Goal: Task Accomplishment & Management: Use online tool/utility

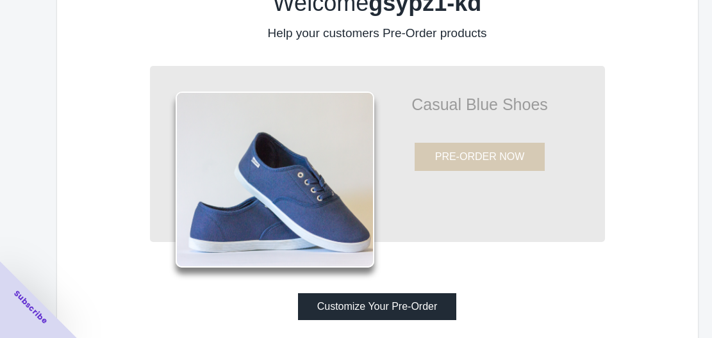
scroll to position [80, 0]
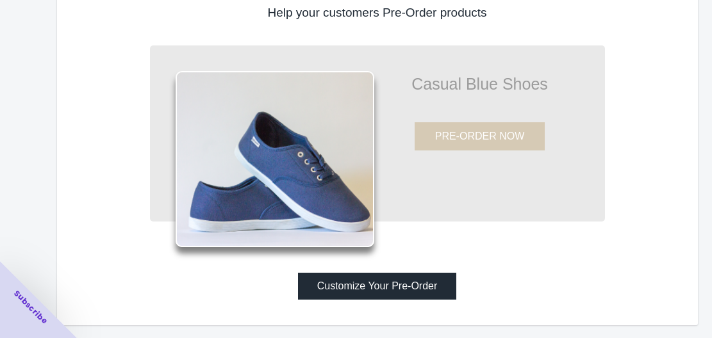
click at [404, 284] on button "Customize Your Pre-Order" at bounding box center [377, 286] width 159 height 27
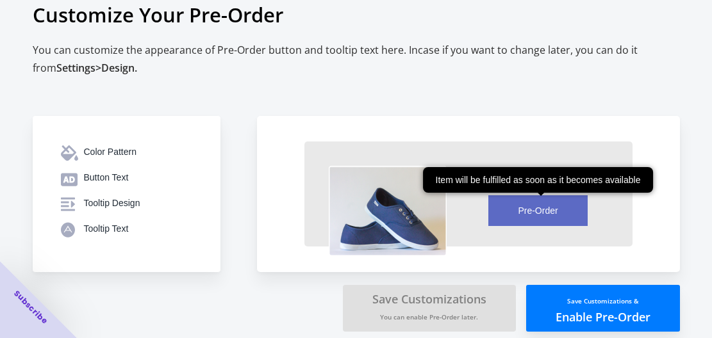
scroll to position [40, 0]
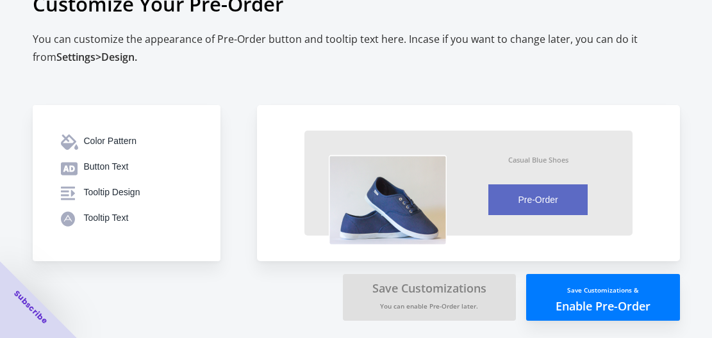
click at [597, 300] on button "Save Customizations & Enable Pre-Order" at bounding box center [603, 297] width 154 height 47
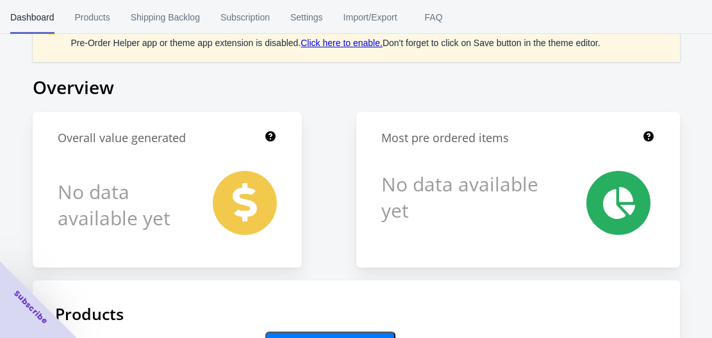
scroll to position [40, 0]
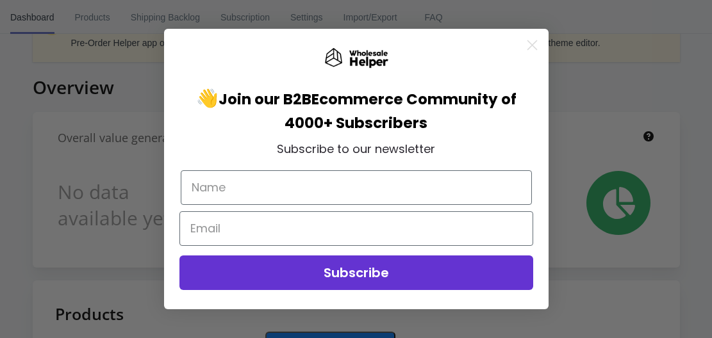
click at [534, 44] on circle "Close dialog" at bounding box center [531, 45] width 21 height 21
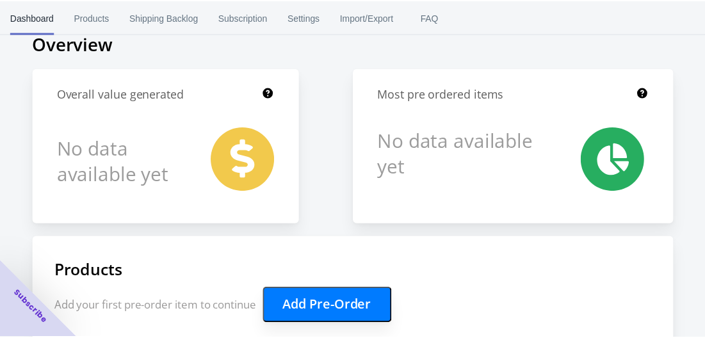
scroll to position [0, 0]
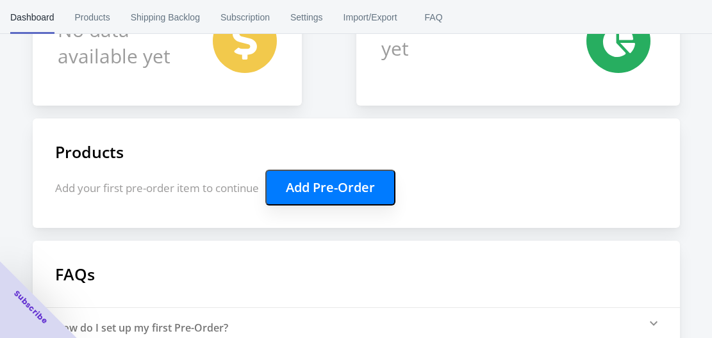
scroll to position [213, 0]
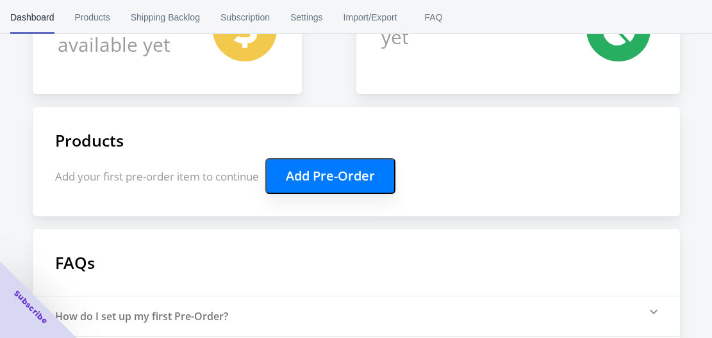
click at [331, 178] on button "Add Pre-Order" at bounding box center [330, 176] width 130 height 36
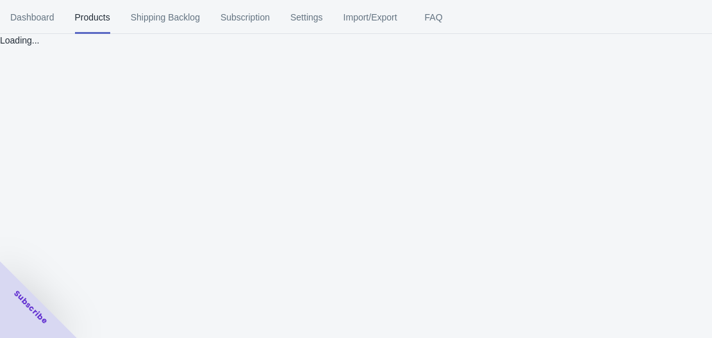
scroll to position [0, 0]
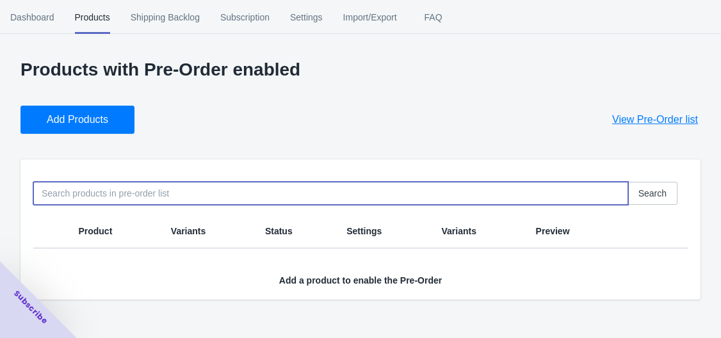
click at [113, 194] on input at bounding box center [330, 193] width 595 height 23
click at [54, 193] on input "wiress" at bounding box center [330, 193] width 595 height 23
click at [77, 195] on input "wirless" at bounding box center [330, 193] width 595 height 23
click at [52, 193] on input "wirless" at bounding box center [330, 193] width 595 height 23
click at [102, 193] on input "wireless" at bounding box center [330, 193] width 595 height 23
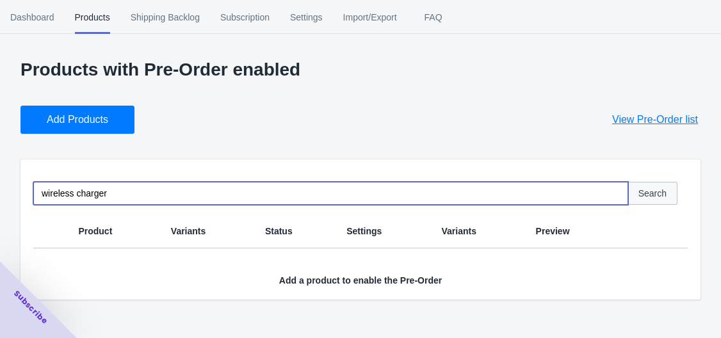
type input "wireless charger"
click at [652, 192] on span "Search" at bounding box center [653, 193] width 28 height 10
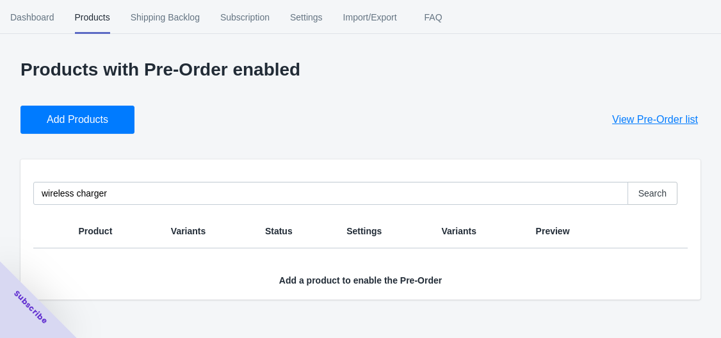
click at [85, 120] on span "Add Products" at bounding box center [77, 119] width 61 height 13
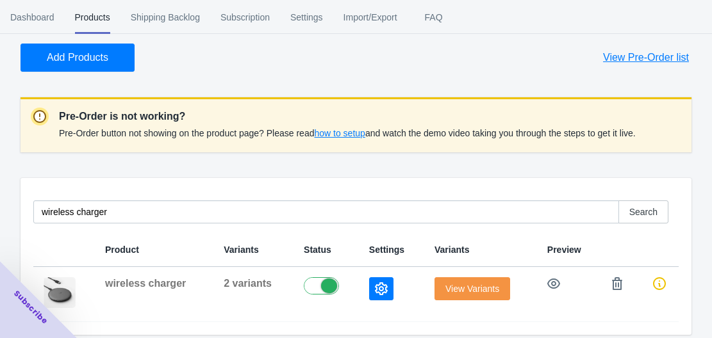
scroll to position [72, 0]
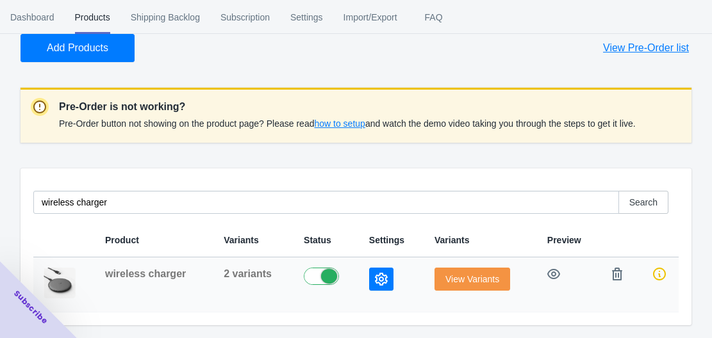
click at [458, 278] on span "View Variants" at bounding box center [472, 279] width 54 height 10
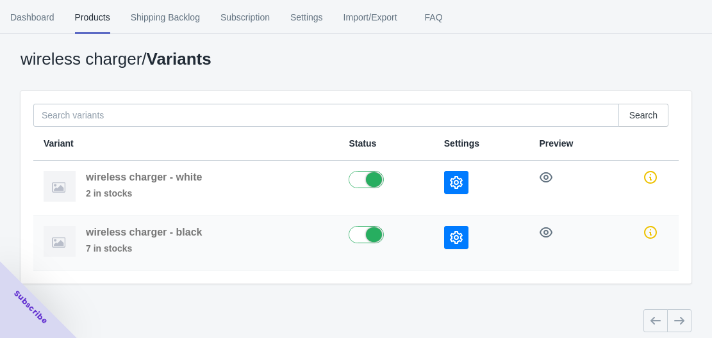
scroll to position [60, 0]
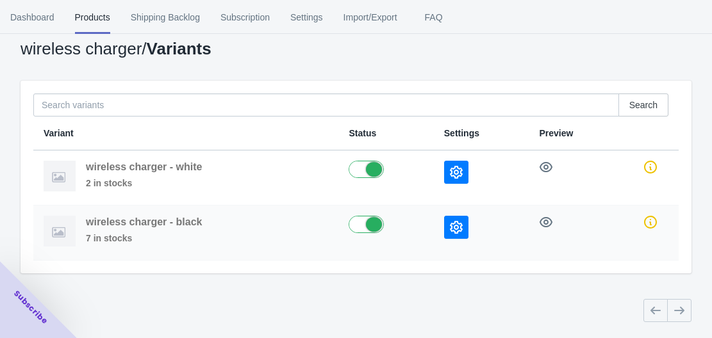
click at [450, 222] on button "button" at bounding box center [456, 227] width 24 height 23
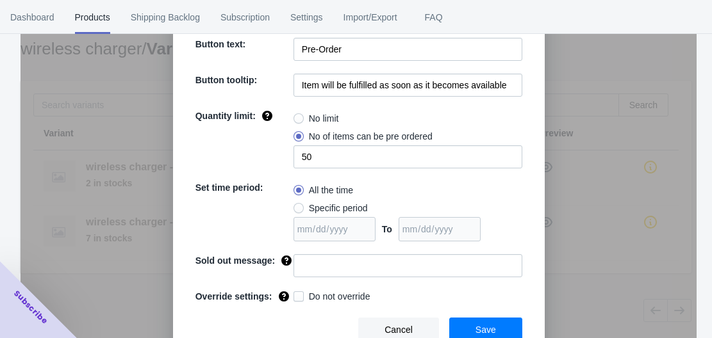
scroll to position [123, 0]
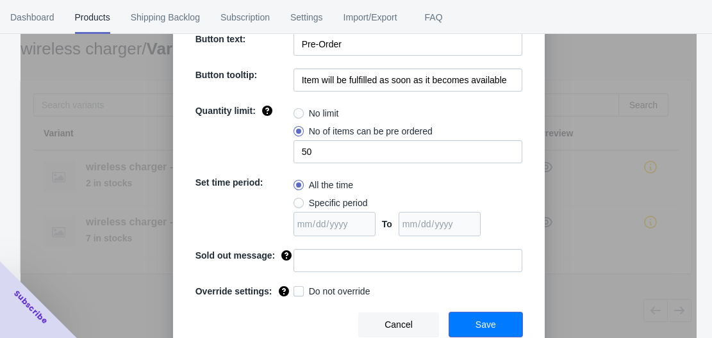
click at [477, 316] on button "Save" at bounding box center [485, 325] width 73 height 24
